Goal: Information Seeking & Learning: Learn about a topic

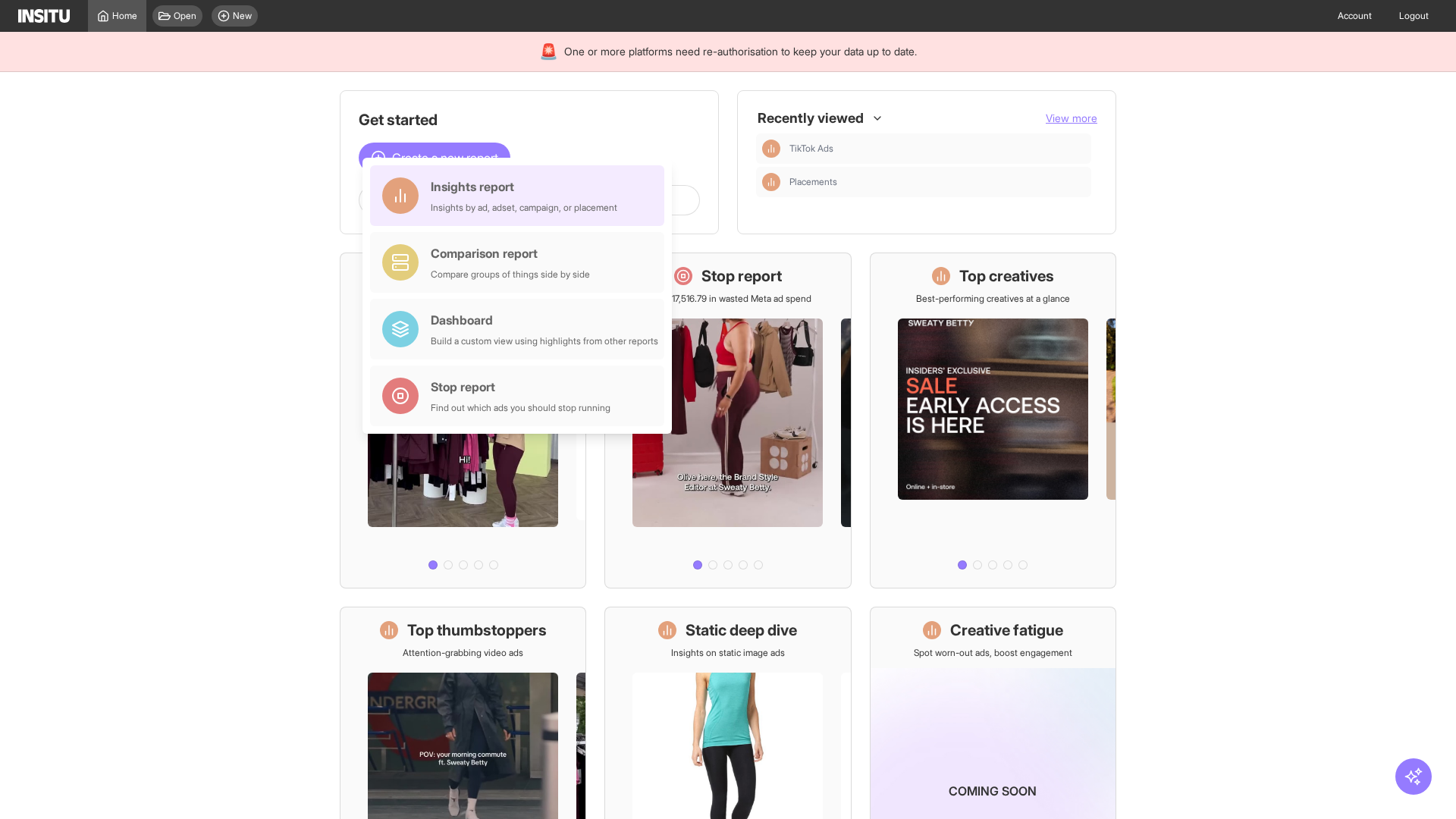
click at [521, 195] on div "Insights report Insights by ad, adset, campaign, or placement" at bounding box center [524, 195] width 187 height 36
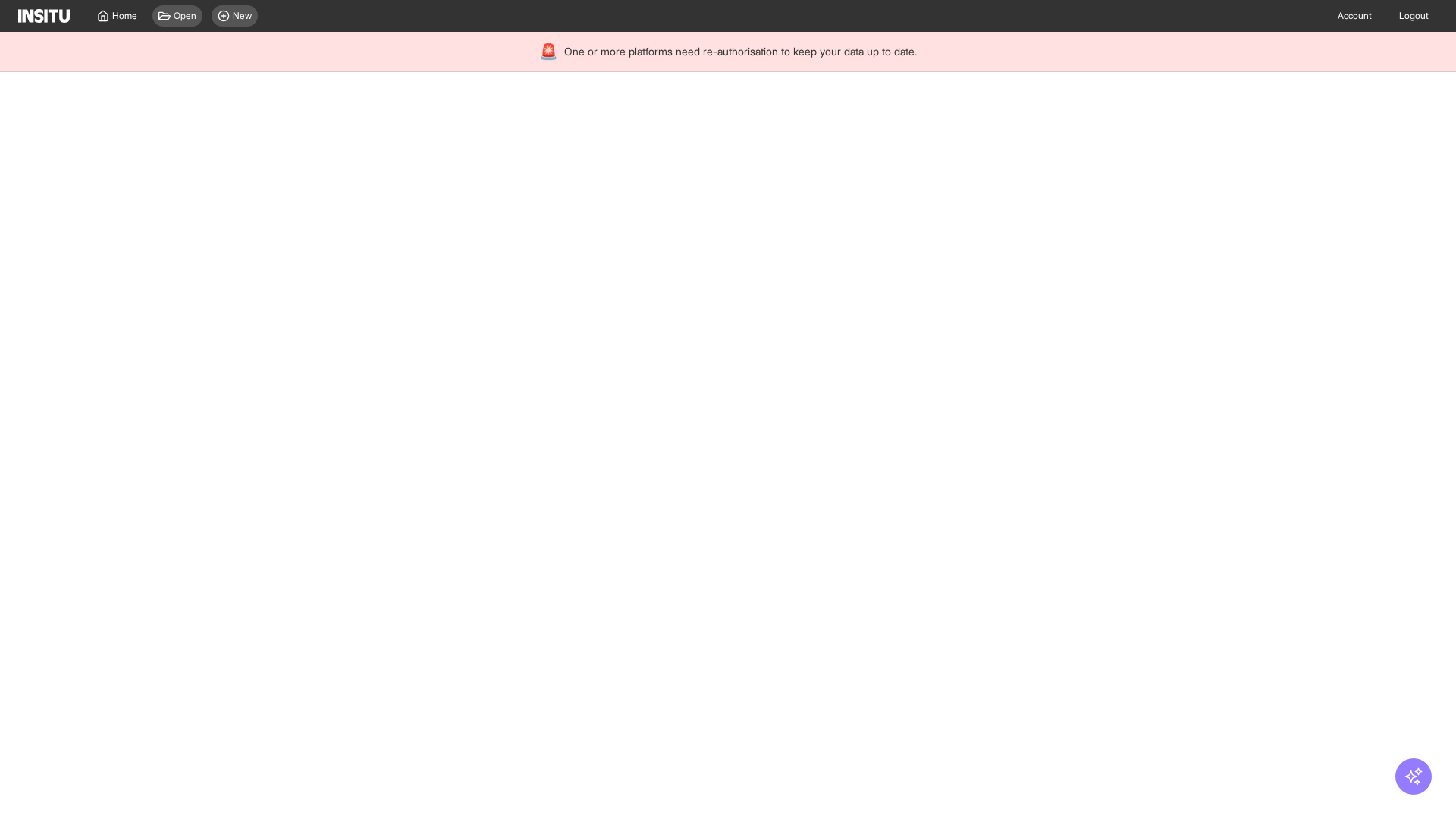
select select "**"
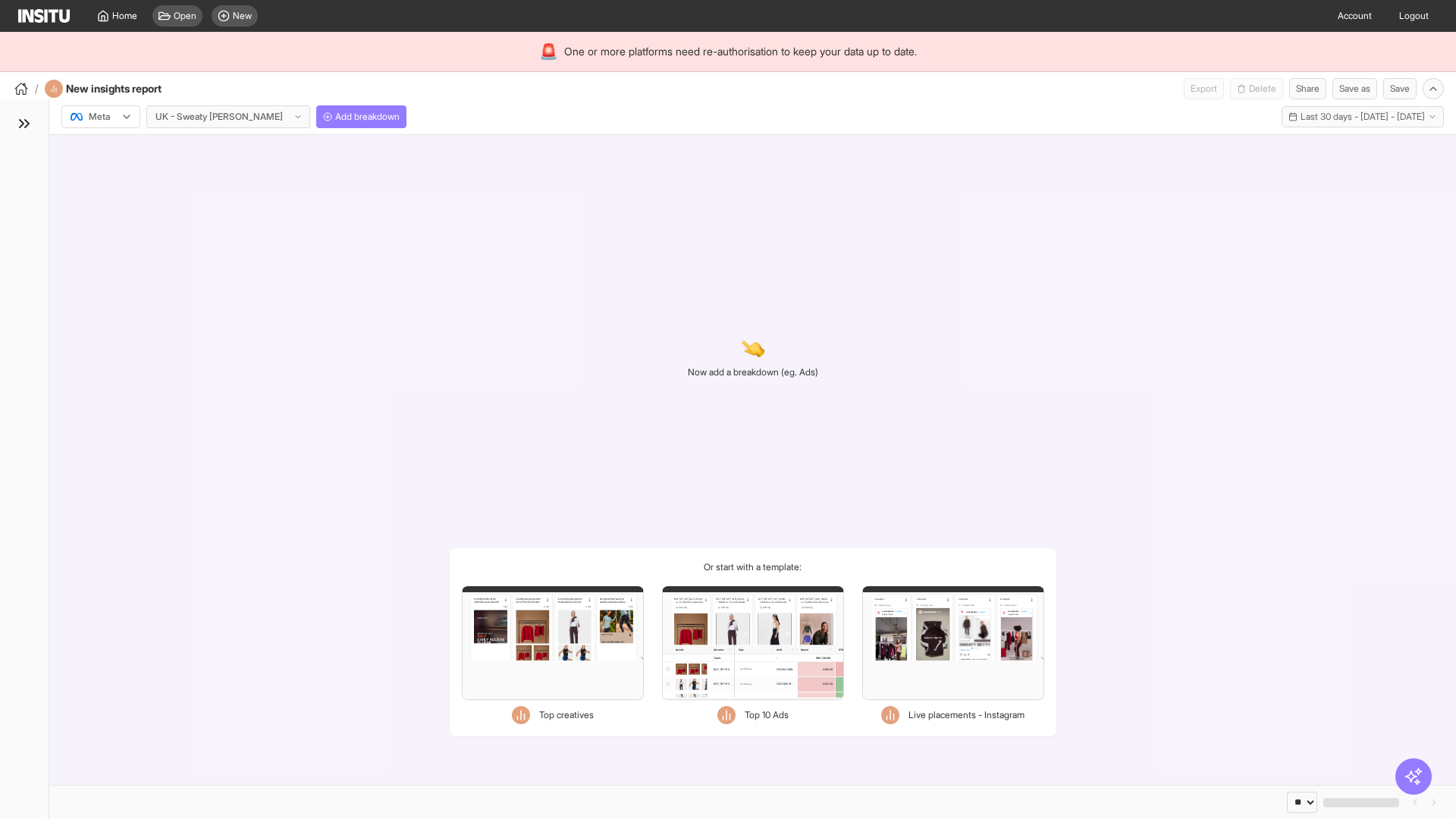
click at [101, 117] on div at bounding box center [90, 117] width 42 height 16
click at [104, 175] on span "TikTok" at bounding box center [103, 175] width 25 height 14
